Goal: Information Seeking & Learning: Understand process/instructions

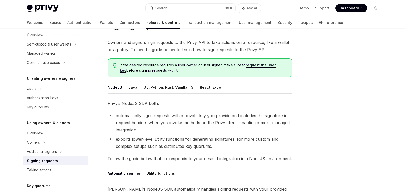
click at [204, 88] on button "React, Expo" at bounding box center [210, 87] width 21 height 12
type textarea "*"
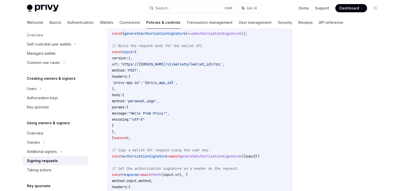
scroll to position [154, 0]
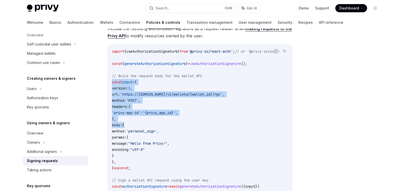
drag, startPoint x: 112, startPoint y: 84, endPoint x: 128, endPoint y: 123, distance: 42.0
click at [128, 123] on div "import { useAuthorizationSignature } from '@privy-io/react-auth' ; // or '@priv…" at bounding box center [200, 153] width 184 height 216
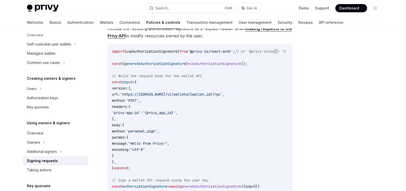
click at [205, 125] on code "import { useAuthorizationSignature } from '@privy-io/react-auth' ; // or '@priv…" at bounding box center [202, 152] width 180 height 209
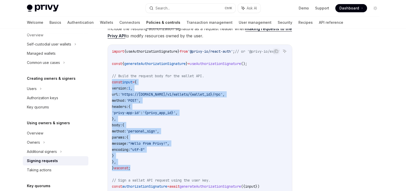
drag, startPoint x: 110, startPoint y: 84, endPoint x: 142, endPoint y: 166, distance: 88.5
click at [142, 166] on div "import { useAuthorizationSignature } from '@privy-io/react-auth' ; // or '@priv…" at bounding box center [200, 153] width 184 height 216
copy code "const input = { version: 1 , url: 'https://api.privy.io/v1/wallets/{wallet_id}/…"
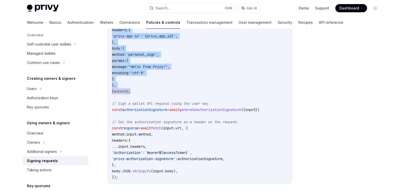
scroll to position [256, 0]
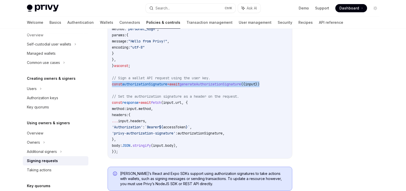
drag, startPoint x: 110, startPoint y: 85, endPoint x: 278, endPoint y: 83, distance: 168.0
click at [278, 83] on div "import { useAuthorizationSignature } from '@privy-io/react-auth' ; // or '@priv…" at bounding box center [200, 50] width 184 height 216
copy span "const authorizationSignature = await generateAuthorizationSignature ({ input })"
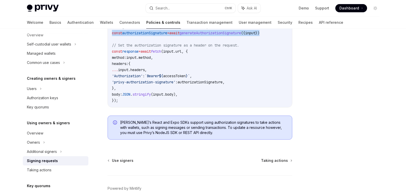
scroll to position [282, 0]
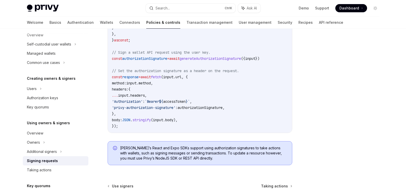
click at [221, 79] on code "import { useAuthorizationSignature } from '@privy-io/react-auth' ; // or '@priv…" at bounding box center [202, 24] width 180 height 209
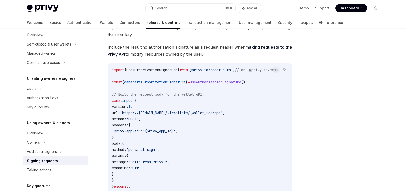
scroll to position [128, 0]
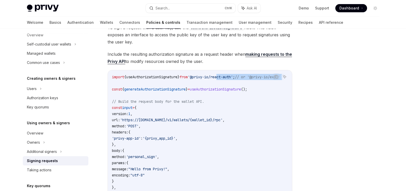
drag, startPoint x: 231, startPoint y: 70, endPoint x: 238, endPoint y: 85, distance: 17.4
click at [238, 85] on div "Privy’s React and Expo SDKs enable you to authorize API requests using the user…" at bounding box center [200, 160] width 185 height 326
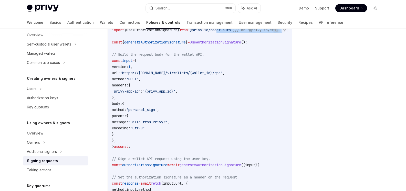
scroll to position [154, 0]
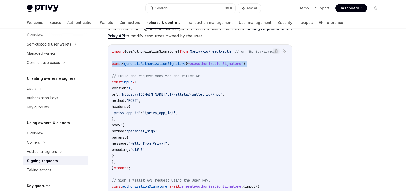
drag, startPoint x: 129, startPoint y: 68, endPoint x: 274, endPoint y: 64, distance: 145.0
click at [274, 64] on div "import { useAuthorizationSignature } from '@privy-io/react-auth' ; // or '@priv…" at bounding box center [200, 153] width 184 height 216
copy span "const { generateAuthorizationSignature } = useAuthorizationSignature ();"
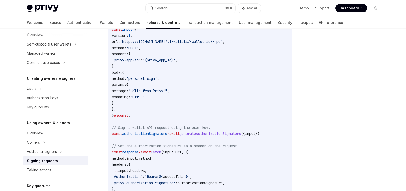
scroll to position [205, 0]
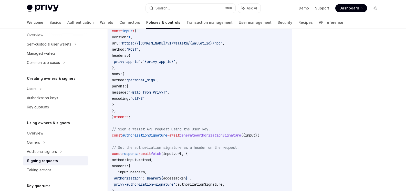
click at [213, 134] on span "generateAuthorizationSignature" at bounding box center [210, 135] width 61 height 5
copy span "generateAuthorizationSignature"
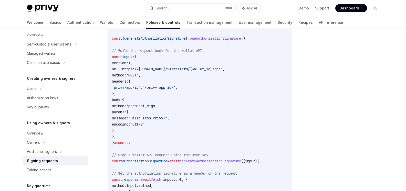
scroll to position [184, 0]
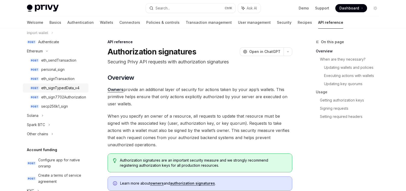
scroll to position [128, 0]
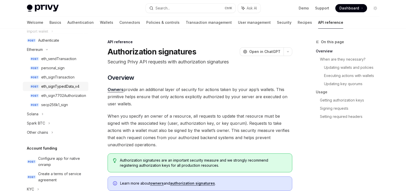
click at [61, 86] on div "eth_signTypedData_v4" at bounding box center [60, 87] width 38 height 6
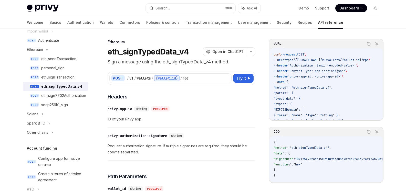
type textarea "*"
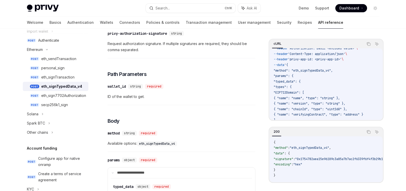
scroll to position [26, 0]
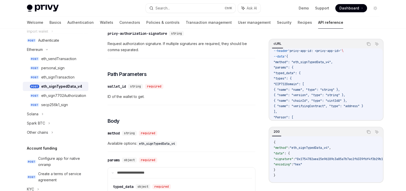
click at [289, 72] on span ""typed_data": {" at bounding box center [287, 73] width 27 height 4
copy span "typed_data"
